Goal: Answer question/provide support: Share knowledge or assist other users

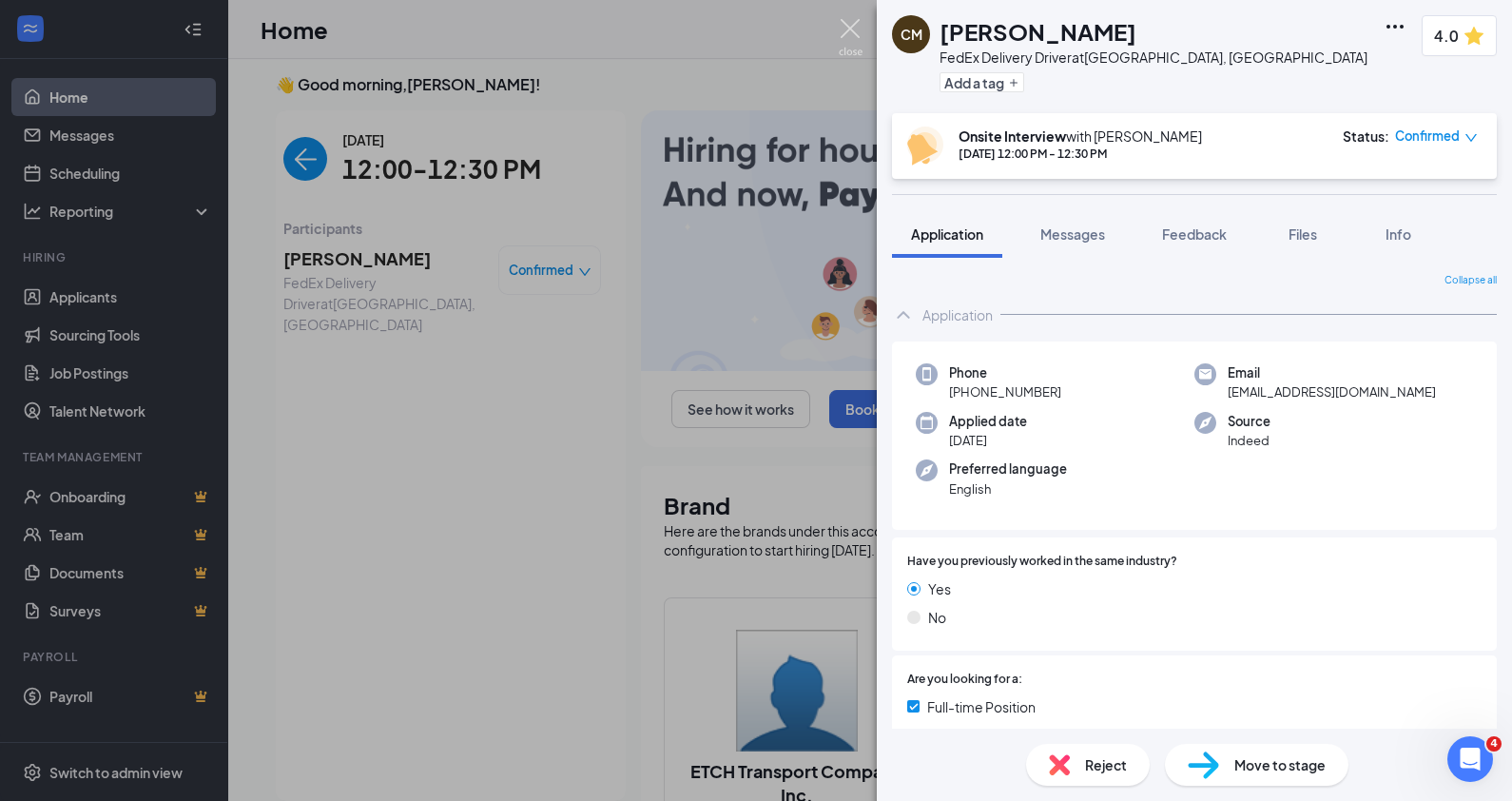
scroll to position [8, 0]
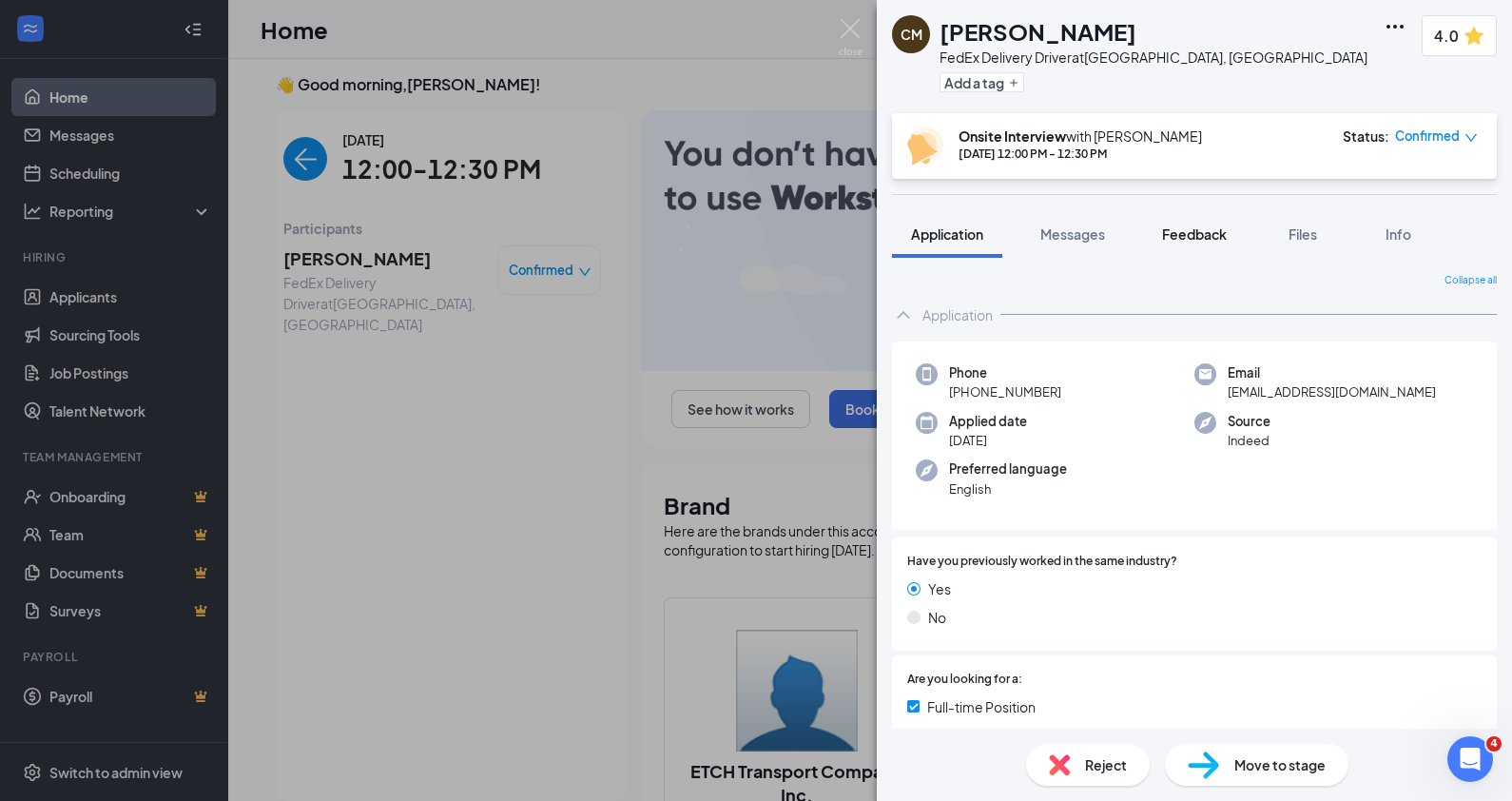
click at [1207, 222] on button "Feedback" at bounding box center [1194, 234] width 102 height 47
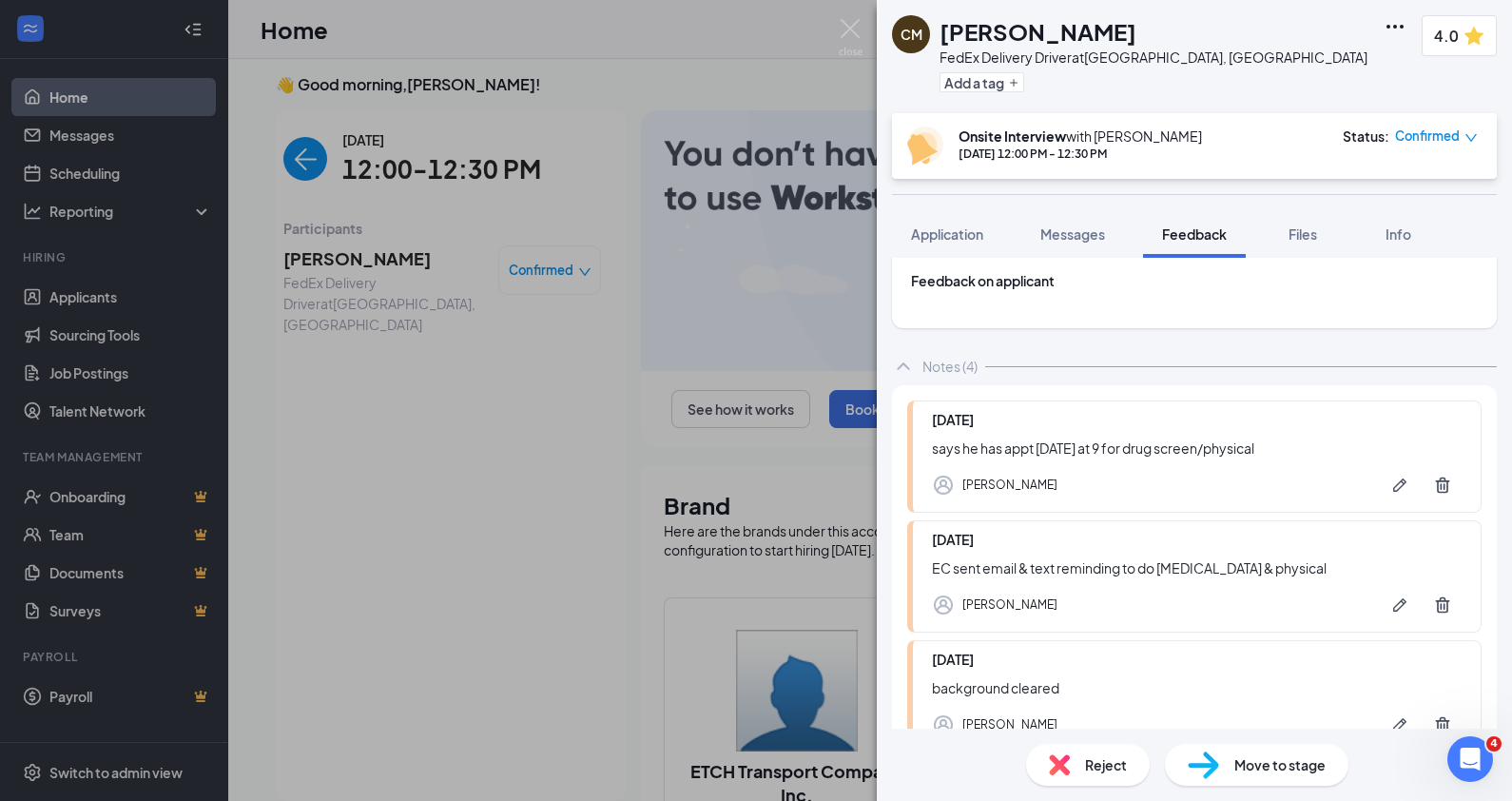
scroll to position [503, 0]
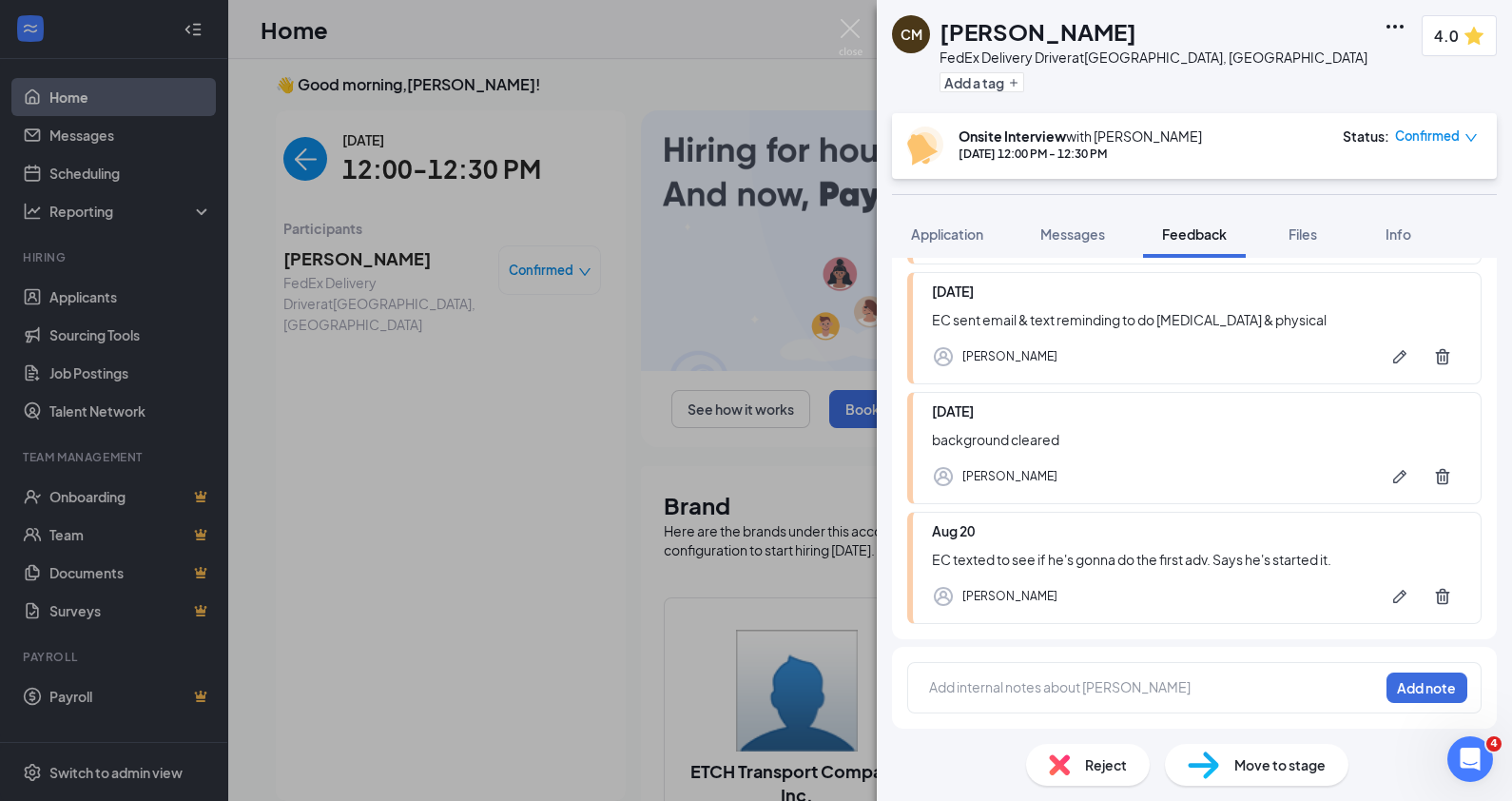
click at [1007, 701] on div at bounding box center [1153, 689] width 448 height 25
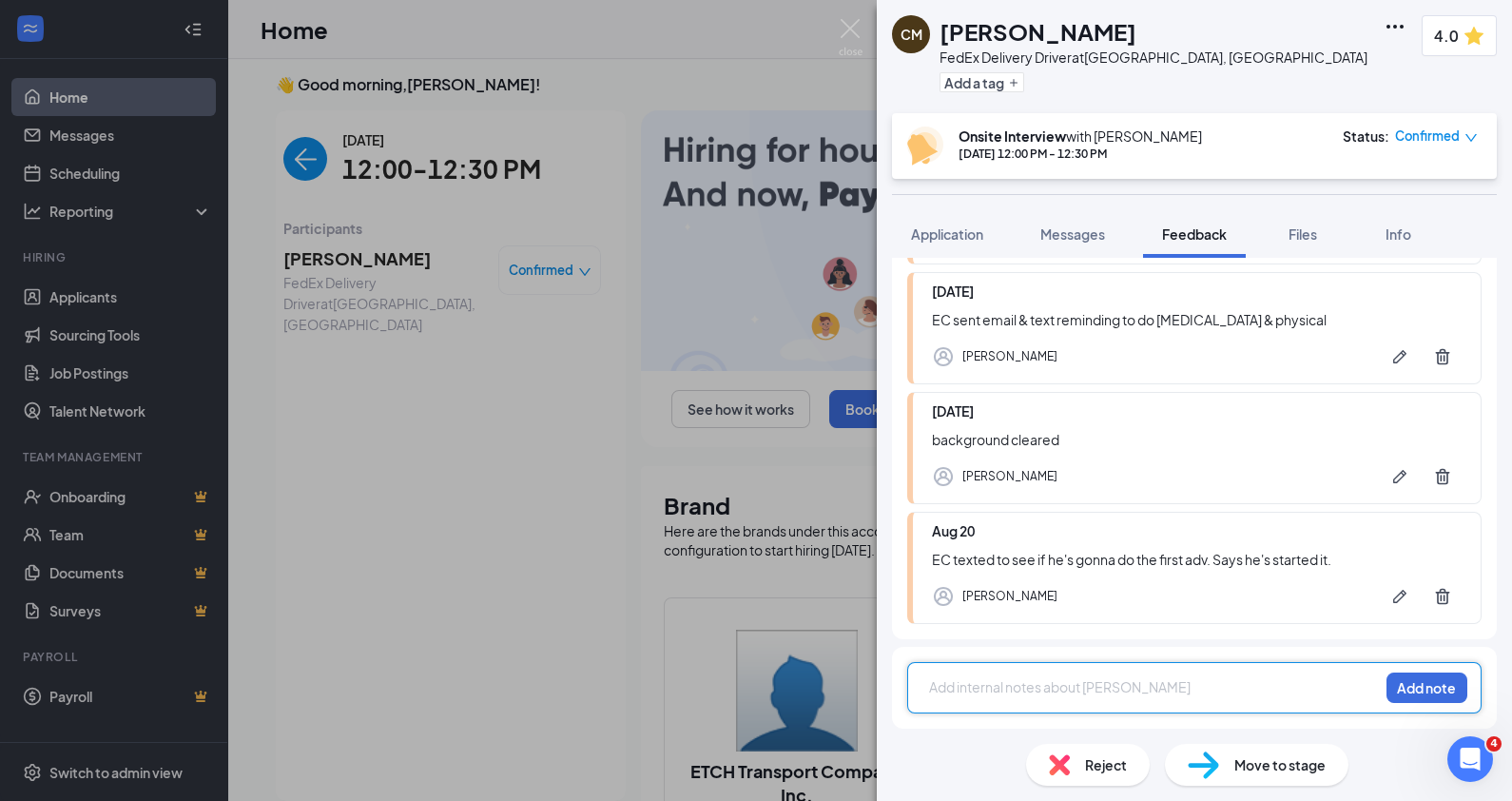
click at [992, 695] on div at bounding box center [1153, 687] width 448 height 20
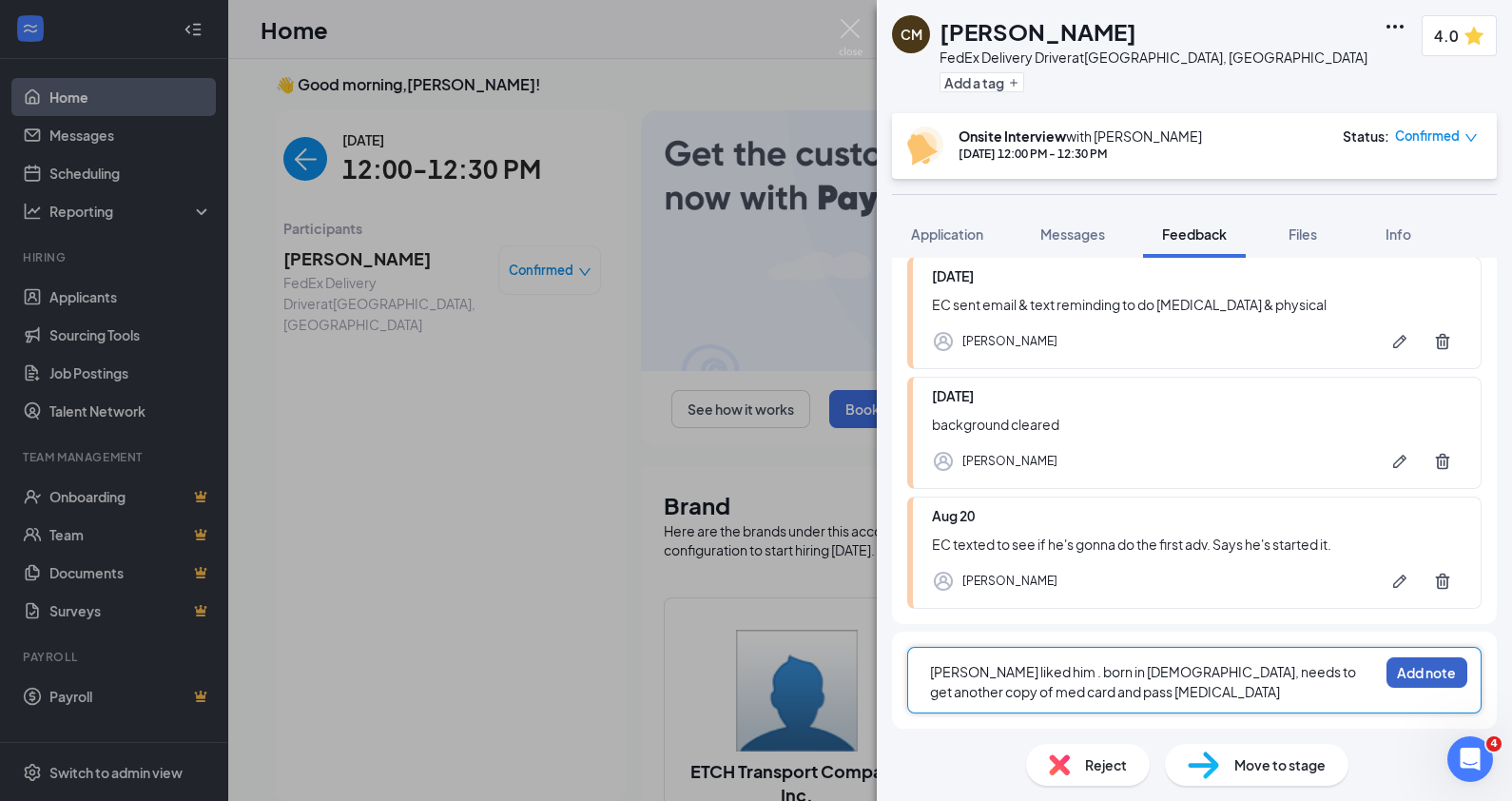
click at [1435, 688] on button "Add note" at bounding box center [1426, 672] width 81 height 31
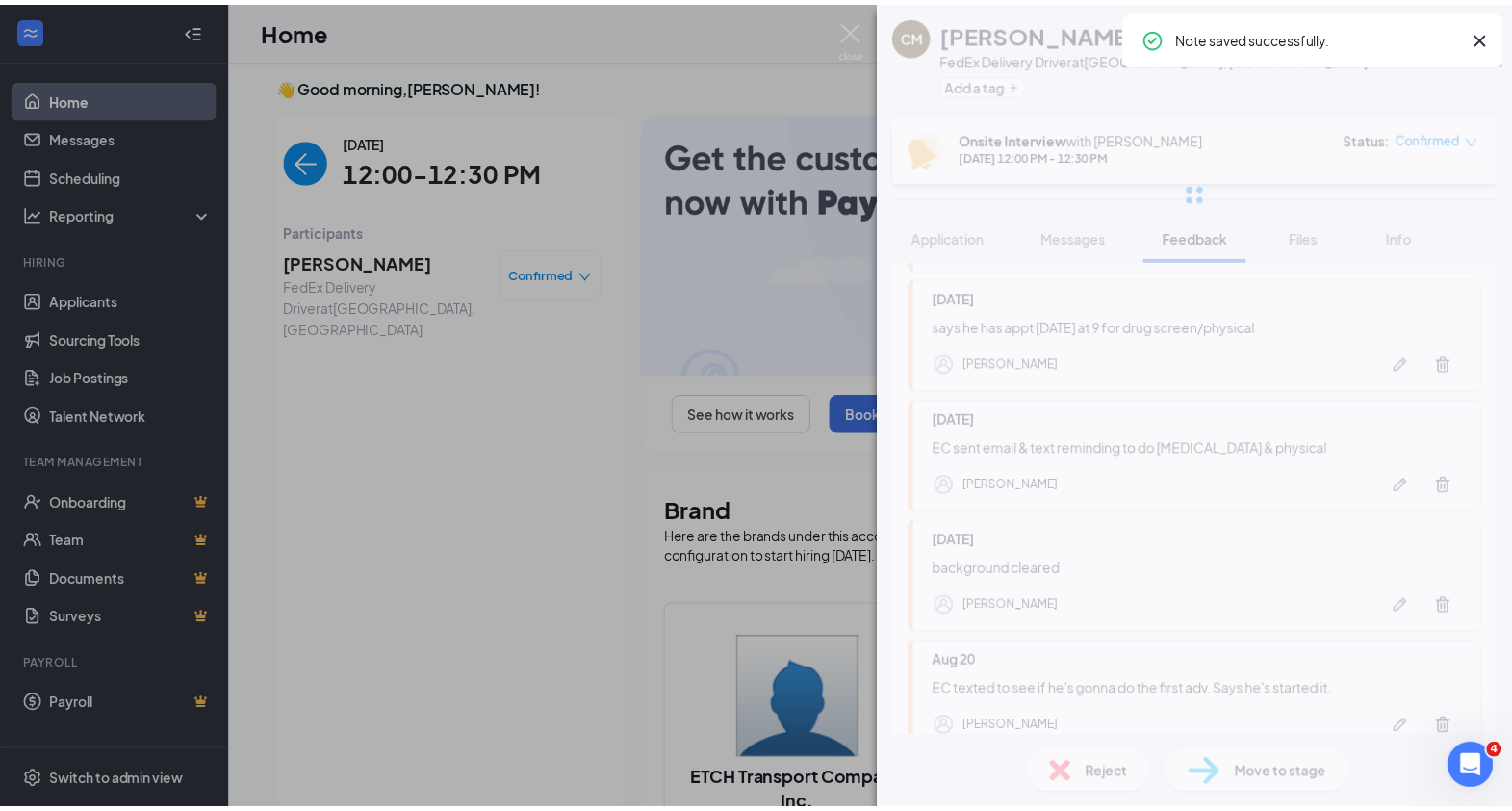
scroll to position [25, 0]
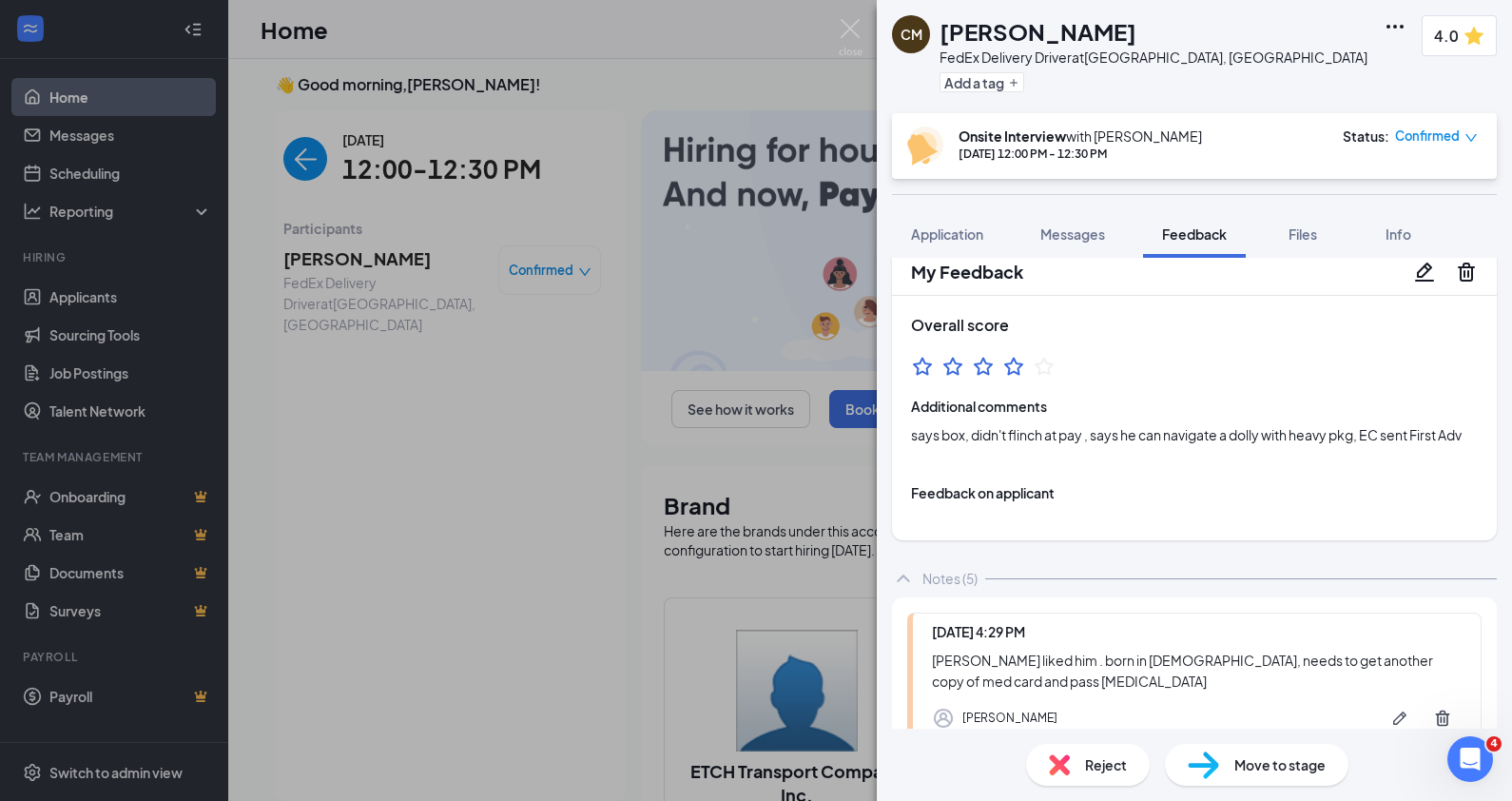
click at [846, 36] on img at bounding box center [850, 37] width 24 height 37
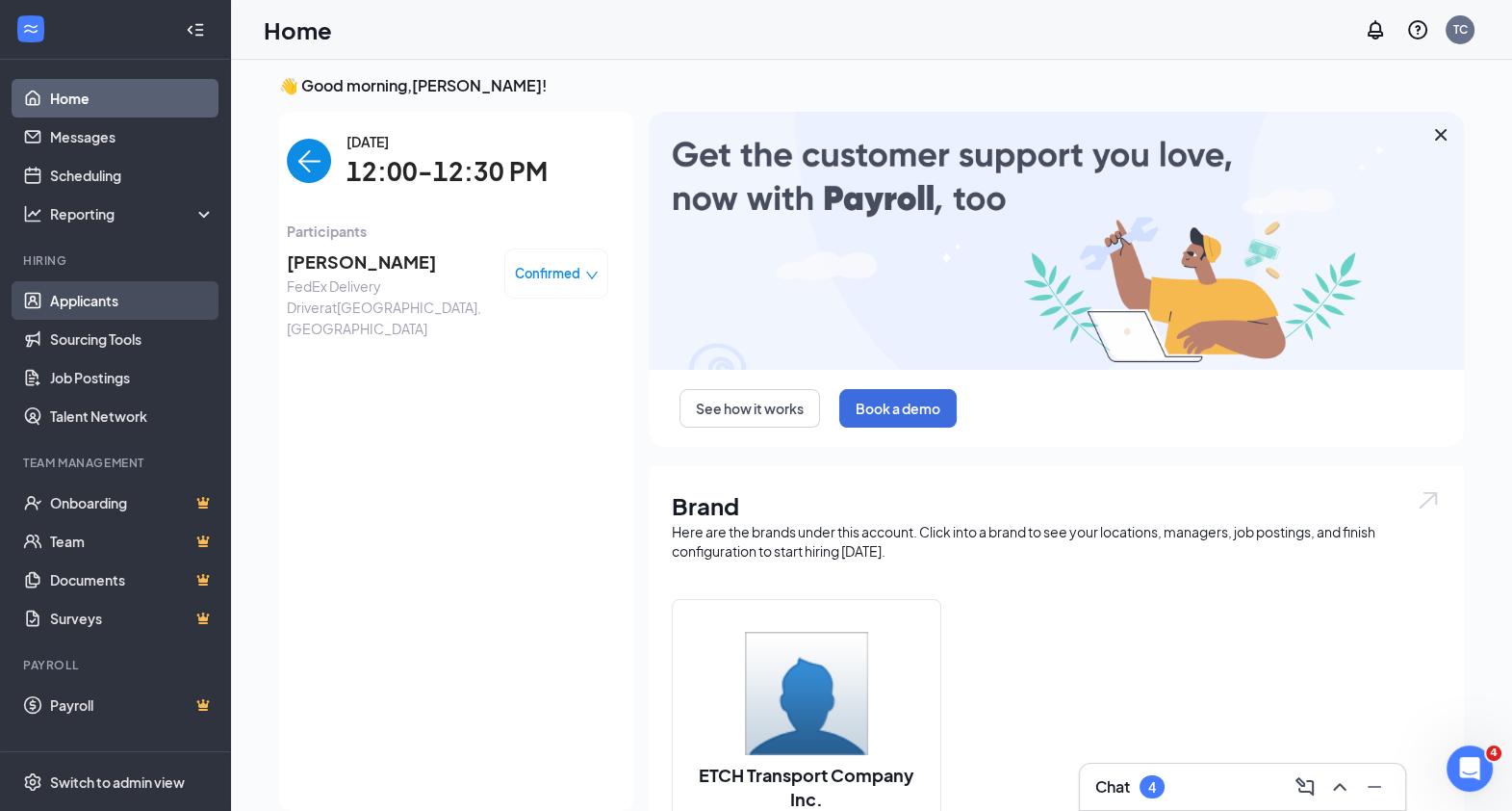
click at [87, 302] on link "Applicants" at bounding box center [131, 300] width 164 height 39
